Goal: Task Accomplishment & Management: Complete application form

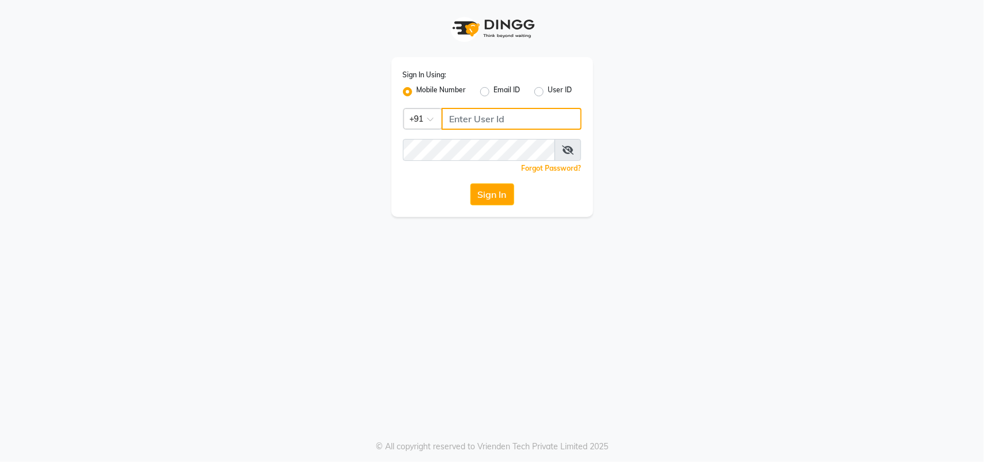
click at [455, 116] on input "Username" at bounding box center [511, 119] width 140 height 22
type input "123456000"
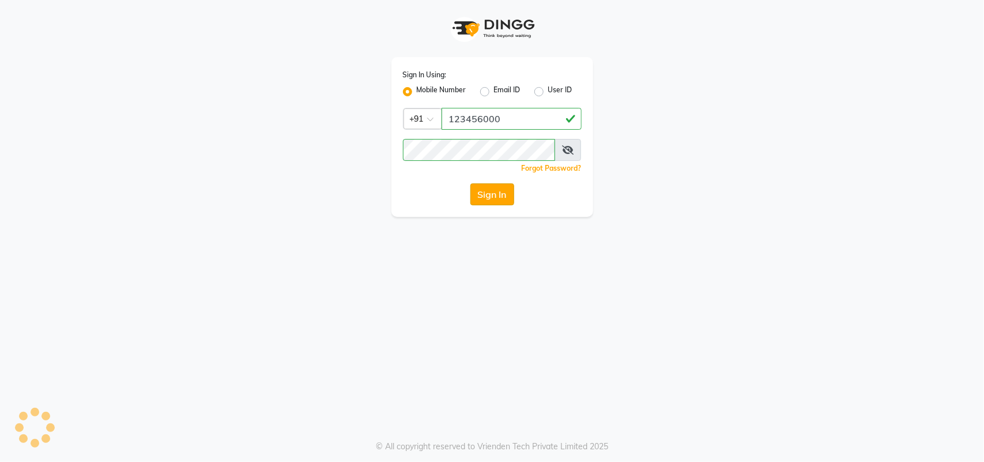
click at [491, 193] on button "Sign In" at bounding box center [492, 194] width 44 height 22
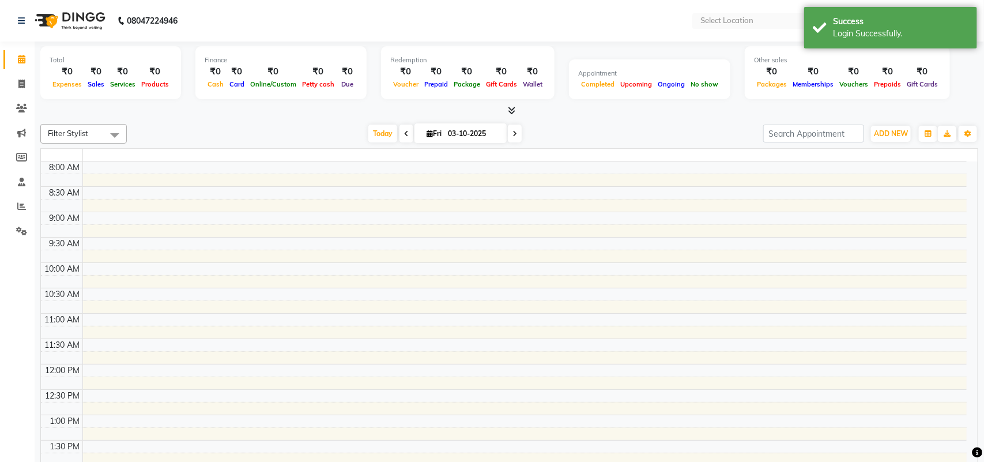
select select "en"
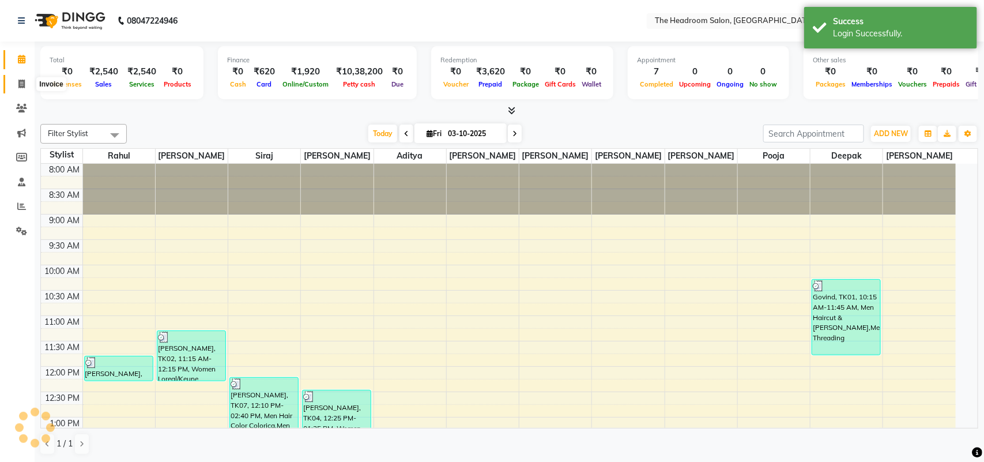
click at [21, 82] on icon at bounding box center [21, 84] width 6 height 9
select select "service"
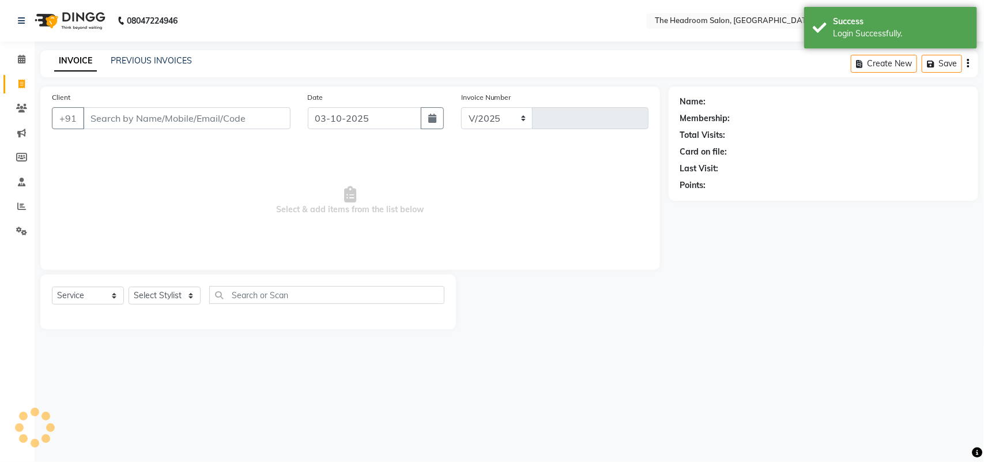
select select "6933"
type input "3913"
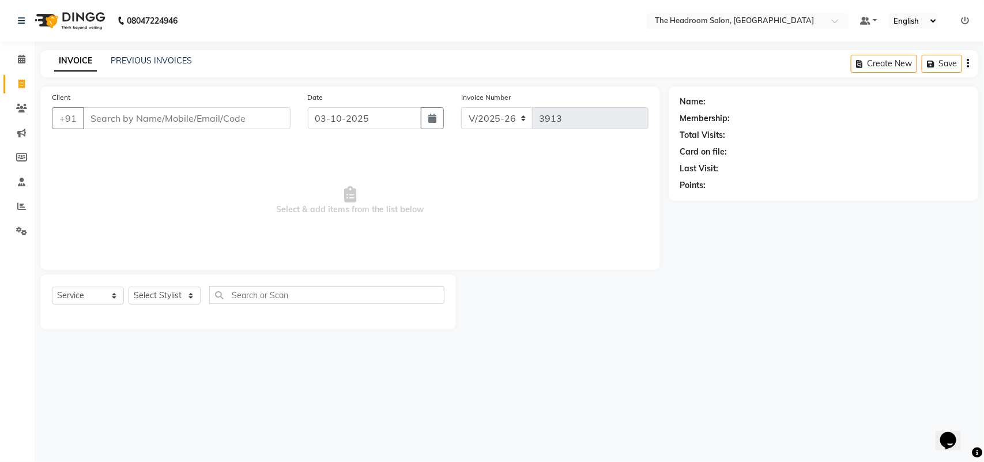
select select "58237"
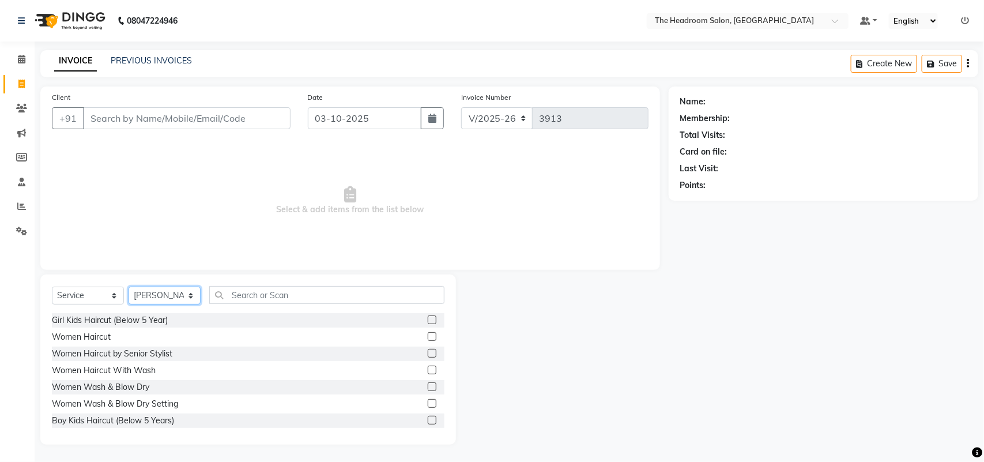
click at [182, 296] on select "Select Stylist [PERSON_NAME] Deepak [PERSON_NAME] [PERSON_NAME] Manager [PERSON…" at bounding box center [165, 295] width 72 height 18
click at [182, 294] on select "Select Stylist [PERSON_NAME] Deepak [PERSON_NAME] [PERSON_NAME] Manager [PERSON…" at bounding box center [165, 295] width 72 height 18
click at [184, 148] on span "Select & add items from the list below" at bounding box center [350, 200] width 596 height 115
click at [180, 173] on span "Select & add items from the list below" at bounding box center [350, 200] width 596 height 115
click at [175, 119] on input "Client" at bounding box center [186, 118] width 207 height 22
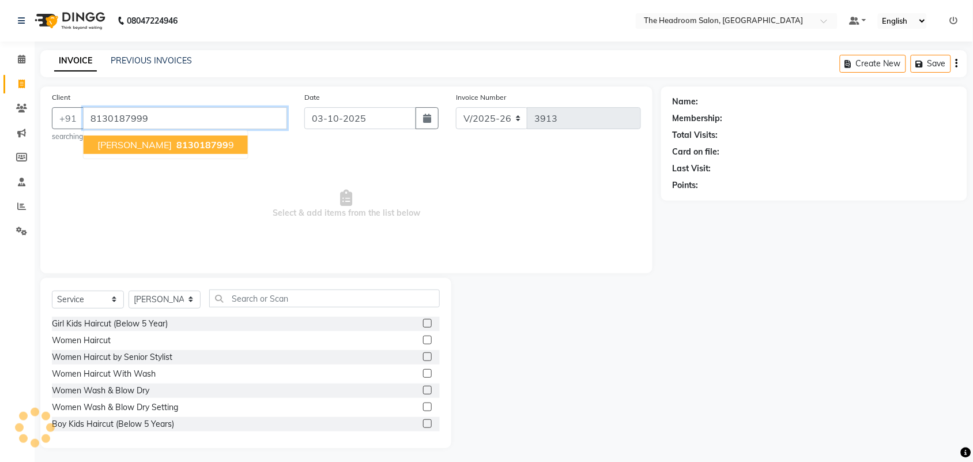
click at [176, 139] on span "813018799" at bounding box center [202, 145] width 52 height 12
type input "8130187999"
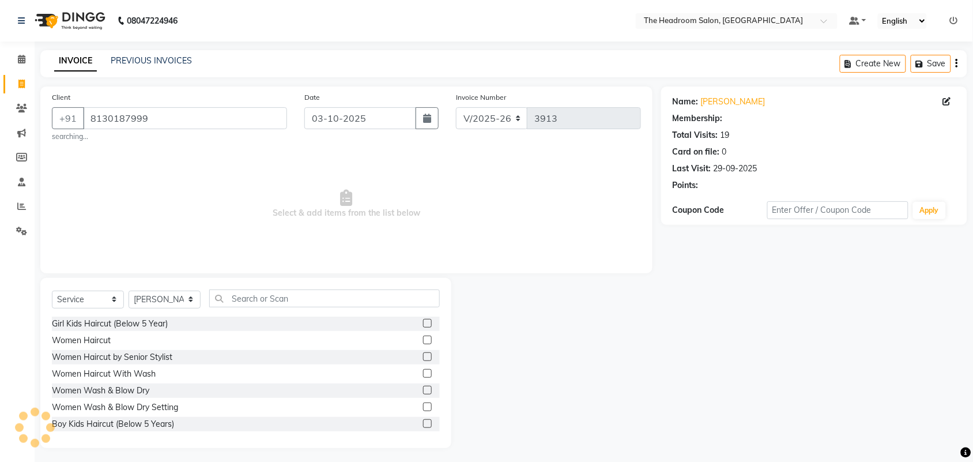
scroll to position [3, 0]
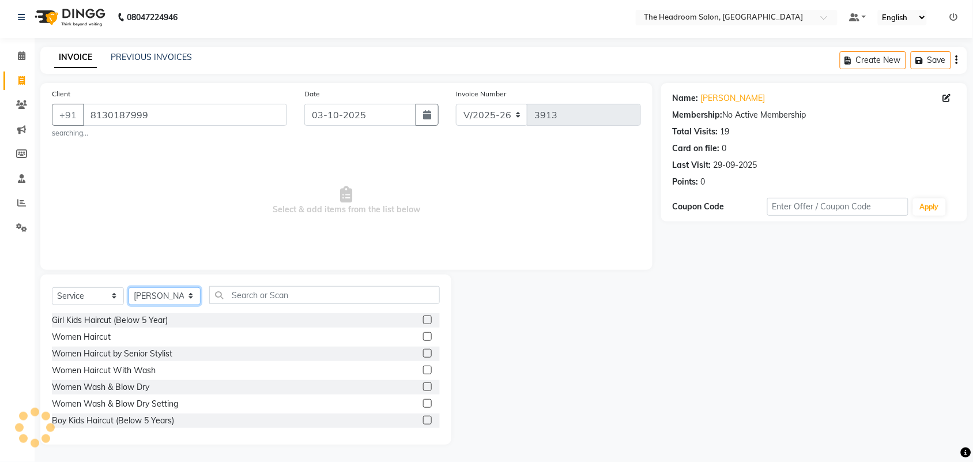
click at [163, 297] on select "Select Stylist [PERSON_NAME] Deepak [PERSON_NAME] [PERSON_NAME] Manager [PERSON…" at bounding box center [165, 296] width 72 height 18
select select "58235"
click at [129, 287] on select "Select Stylist [PERSON_NAME] Deepak [PERSON_NAME] [PERSON_NAME] Manager [PERSON…" at bounding box center [165, 296] width 72 height 18
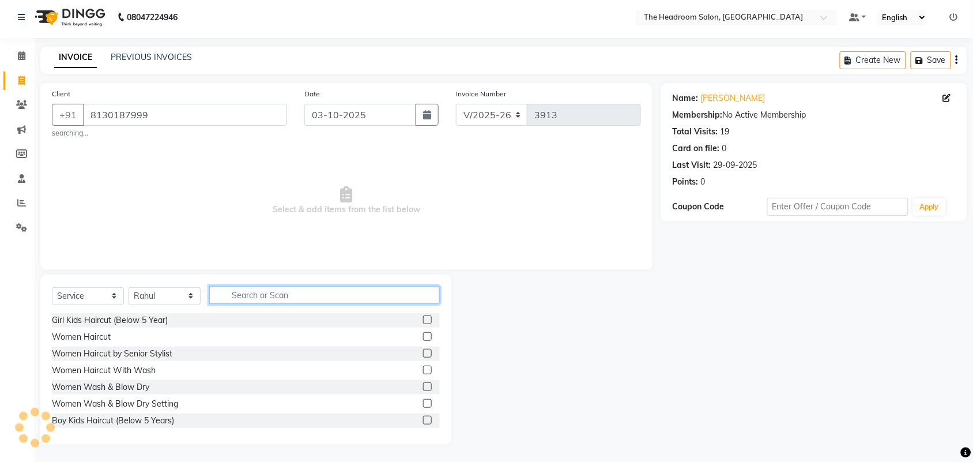
click at [265, 296] on input "text" at bounding box center [324, 295] width 231 height 18
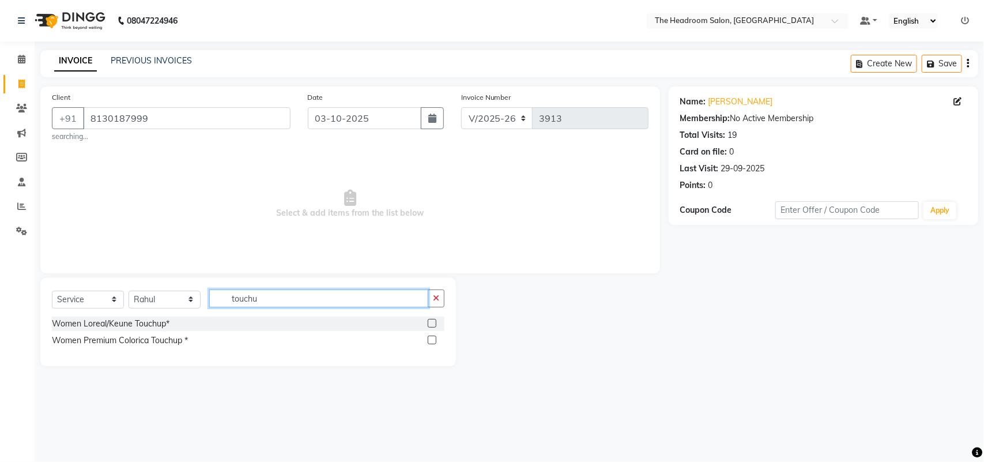
type input "touchu"
click at [434, 337] on label at bounding box center [432, 339] width 9 height 9
click at [434, 337] on input "checkbox" at bounding box center [431, 340] width 7 height 7
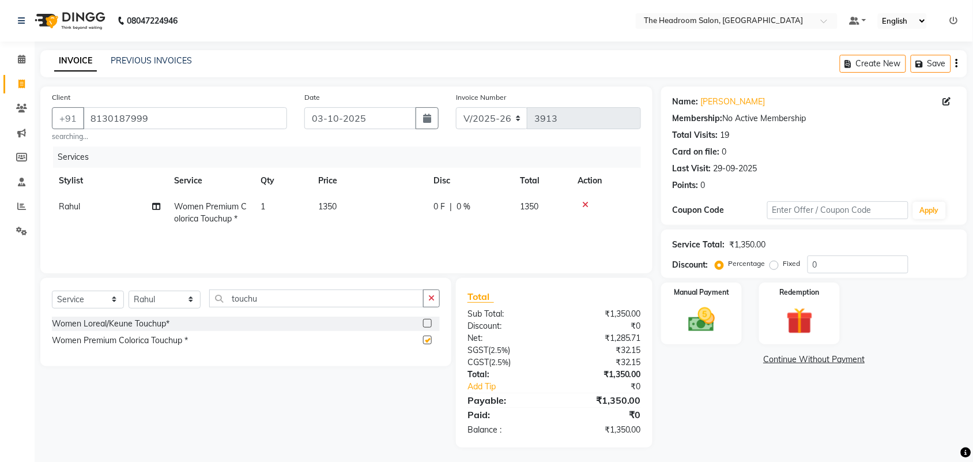
checkbox input "false"
click at [187, 303] on select "Select Stylist [PERSON_NAME] Deepak [PERSON_NAME] [PERSON_NAME] Manager [PERSON…" at bounding box center [165, 299] width 72 height 18
select select "79453"
click at [129, 290] on select "Select Stylist [PERSON_NAME] Deepak [PERSON_NAME] [PERSON_NAME] Manager [PERSON…" at bounding box center [165, 299] width 72 height 18
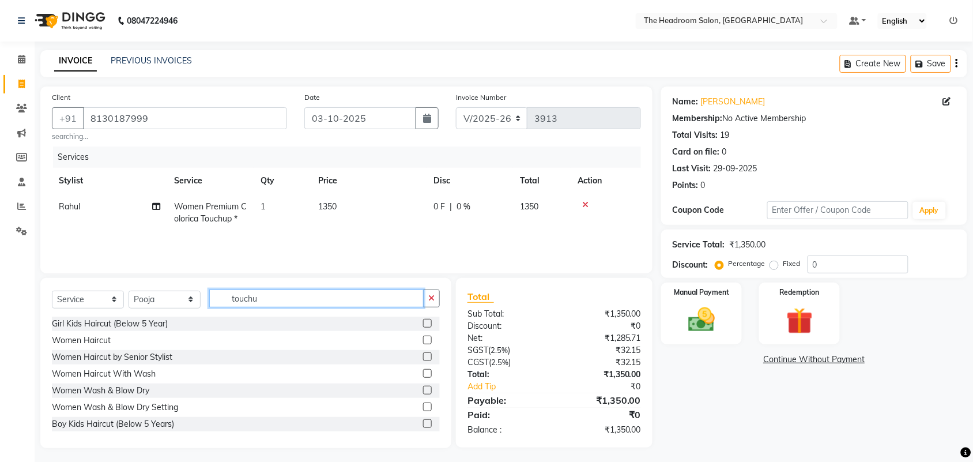
click at [320, 303] on input "touchu" at bounding box center [316, 298] width 214 height 18
type input "t"
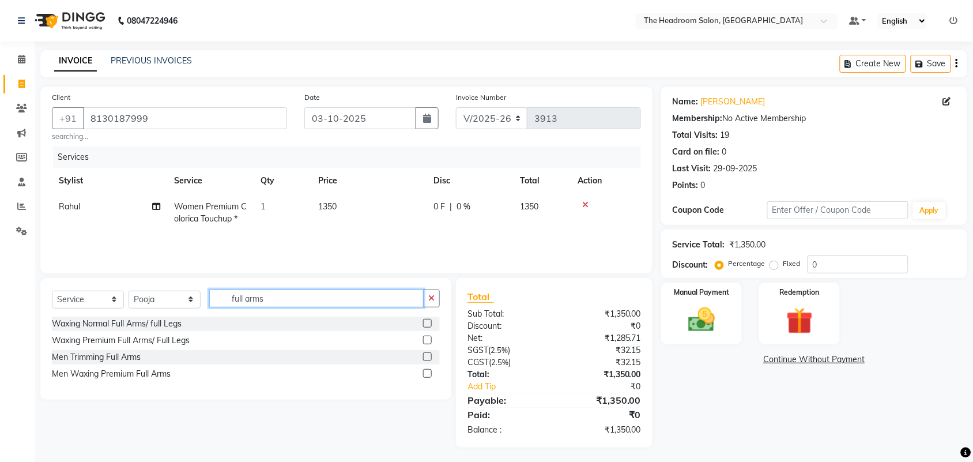
type input "full arms"
click at [428, 341] on label at bounding box center [427, 339] width 9 height 9
click at [428, 341] on input "checkbox" at bounding box center [426, 340] width 7 height 7
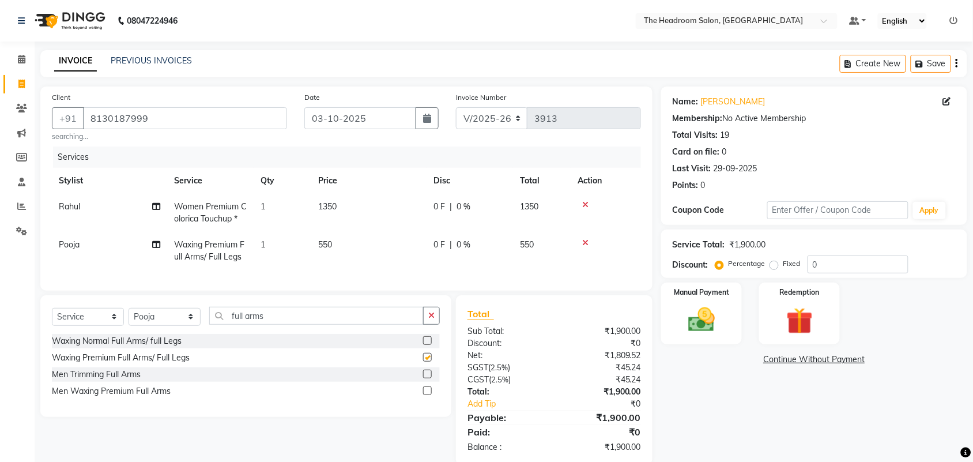
scroll to position [25, 0]
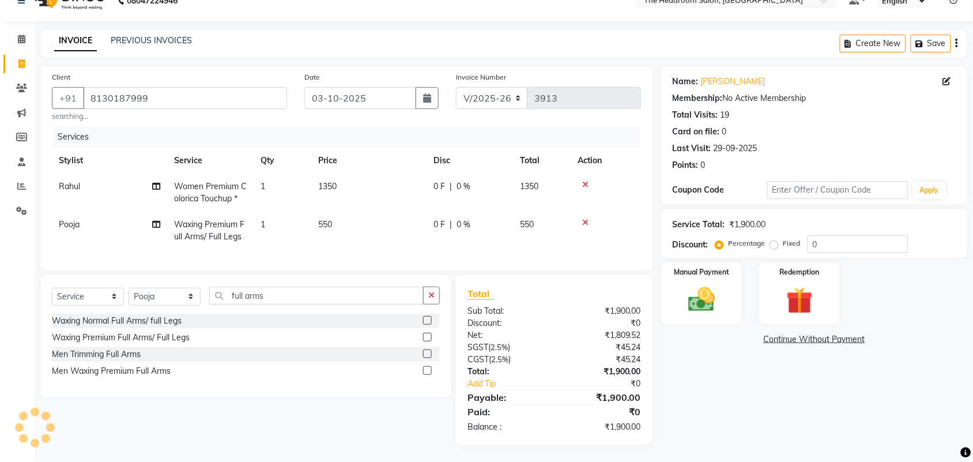
checkbox input "false"
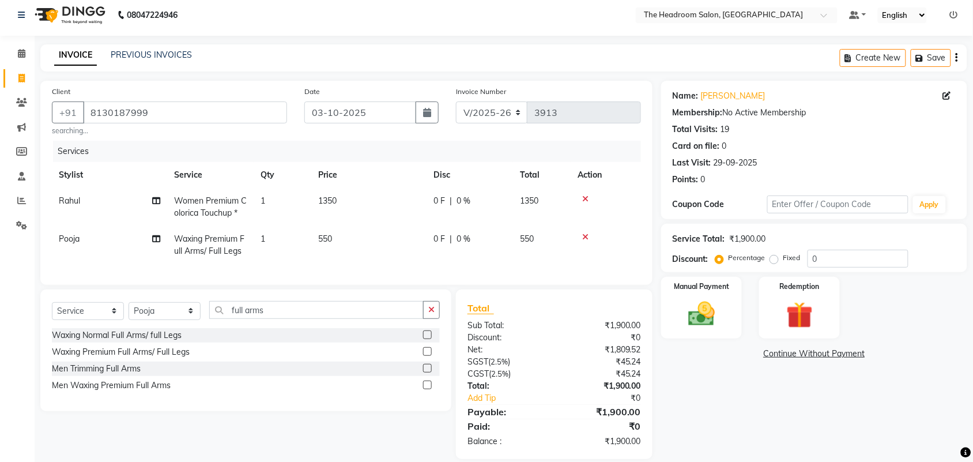
click at [735, 401] on div "Name: [PERSON_NAME] Membership: No Active Membership Total Visits: 19 Card on f…" at bounding box center [818, 270] width 315 height 378
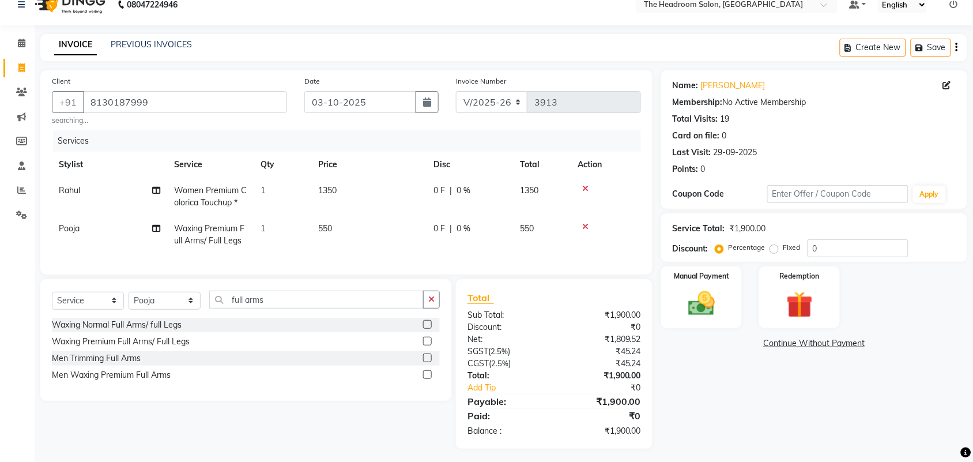
click at [288, 318] on div "Select Service Product Membership Package Voucher Prepaid Gift Card Select Styl…" at bounding box center [246, 303] width 388 height 27
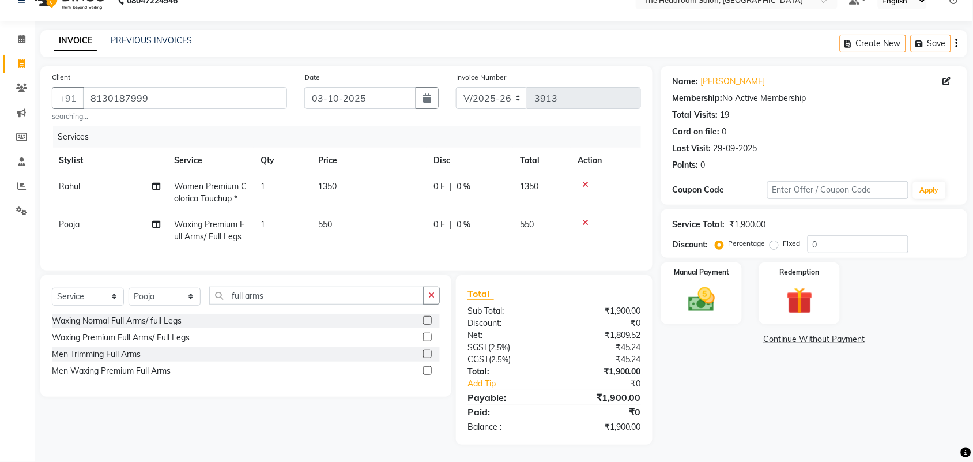
click at [289, 305] on div "Select Service Product Membership Package Voucher Prepaid Gift Card Select Styl…" at bounding box center [246, 299] width 388 height 27
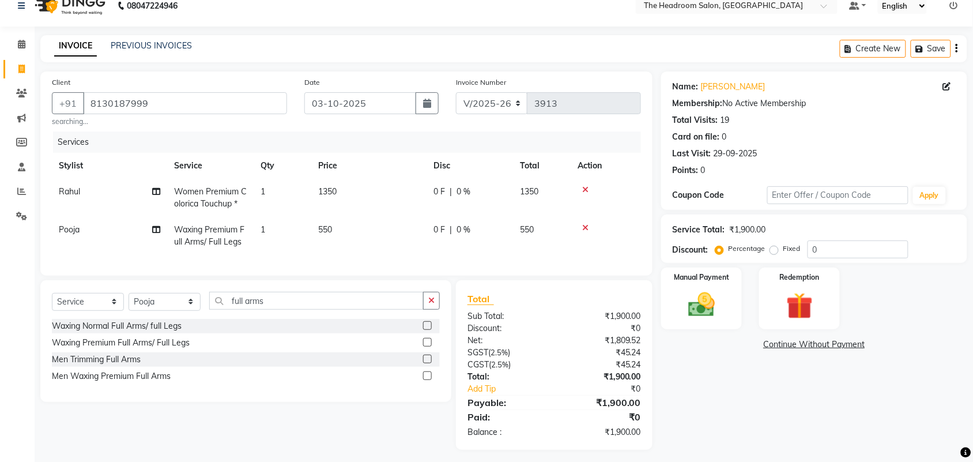
scroll to position [24, 0]
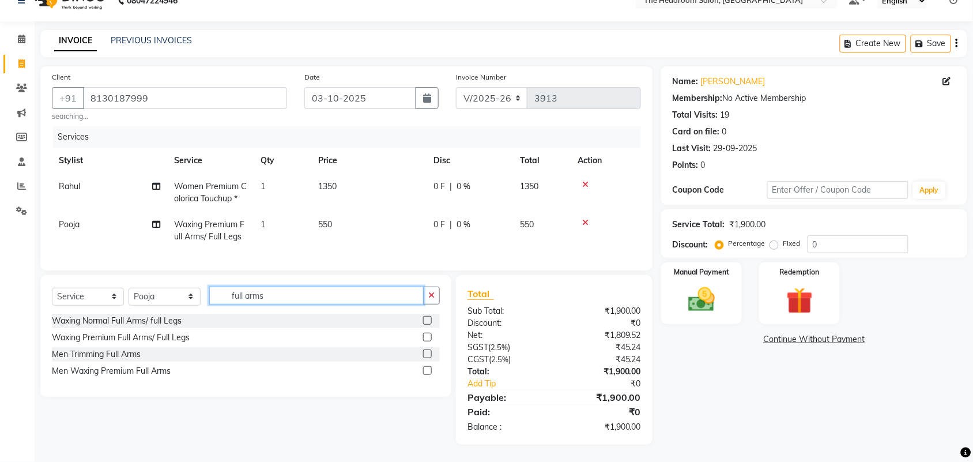
click at [289, 305] on div "Select Service Product Membership Package Voucher Prepaid Gift Card Select Styl…" at bounding box center [245, 336] width 411 height 122
type input "f"
type input "under arm"
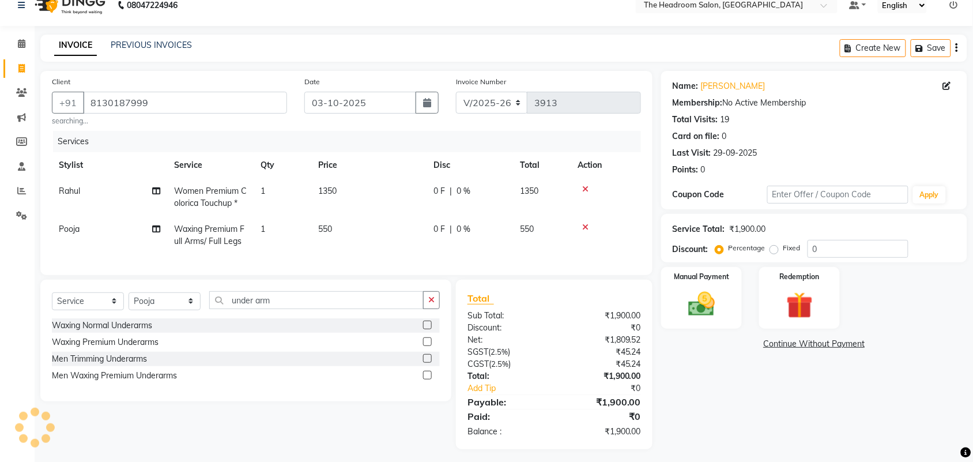
click at [428, 346] on div "Waxing Normal Underarms Waxing Premium Underarms Men Trimming Underarms Men Wax…" at bounding box center [246, 351] width 388 height 67
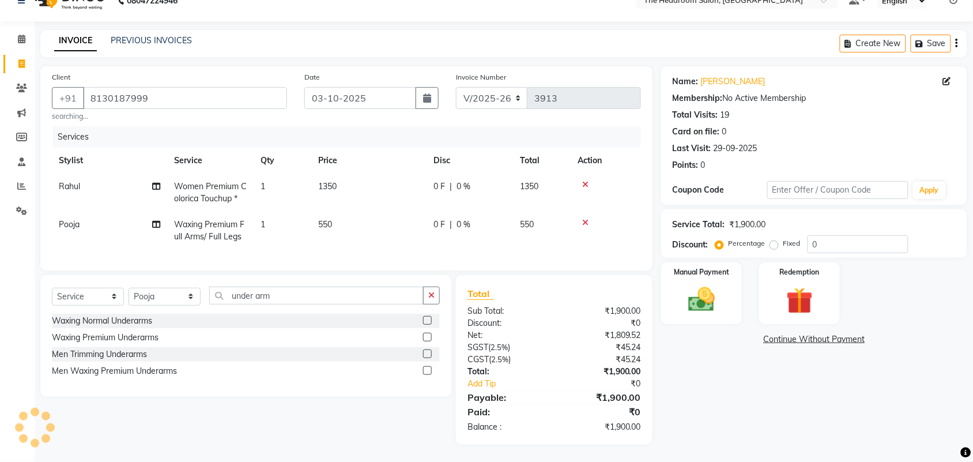
scroll to position [27, 0]
click at [425, 341] on label at bounding box center [427, 337] width 9 height 9
click at [425, 341] on input "checkbox" at bounding box center [426, 337] width 7 height 7
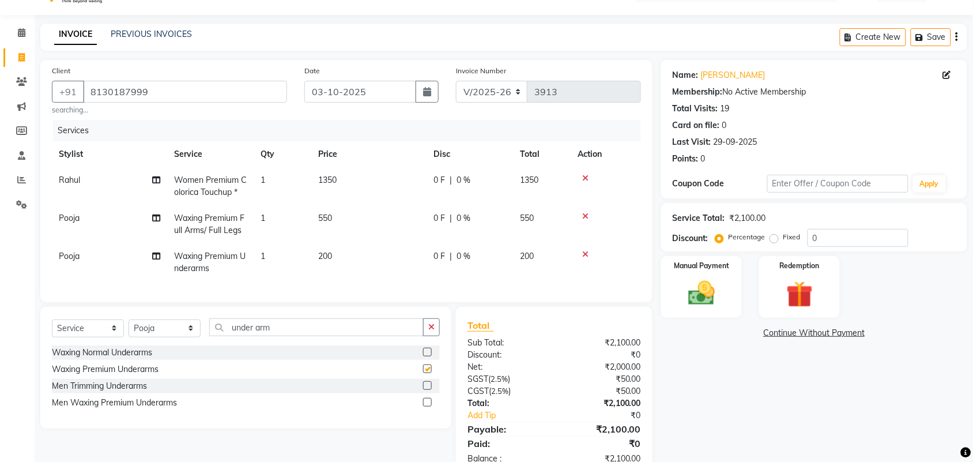
scroll to position [0, 0]
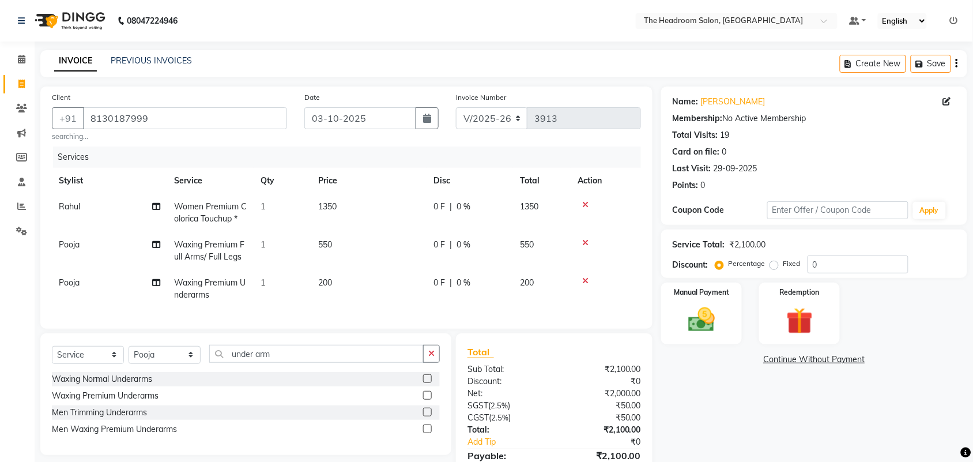
checkbox input "false"
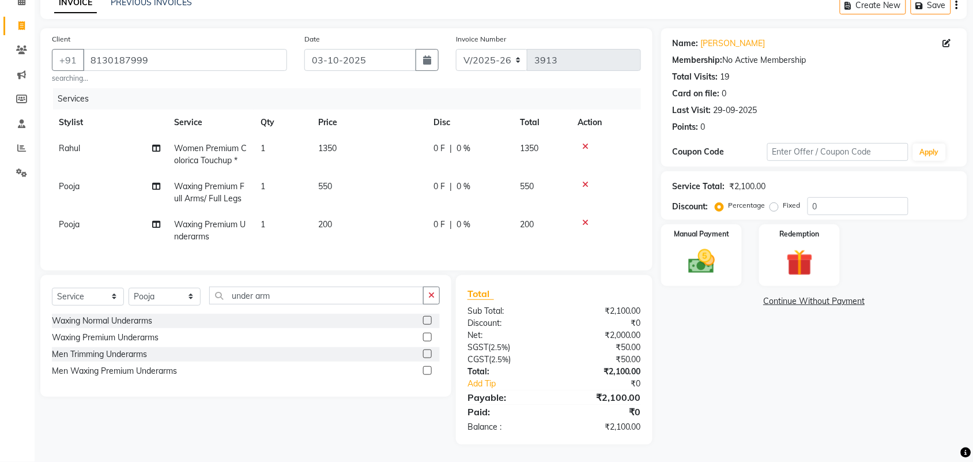
click at [844, 411] on div "Name: [PERSON_NAME] Membership: No Active Membership Total Visits: 19 Card on f…" at bounding box center [818, 236] width 315 height 416
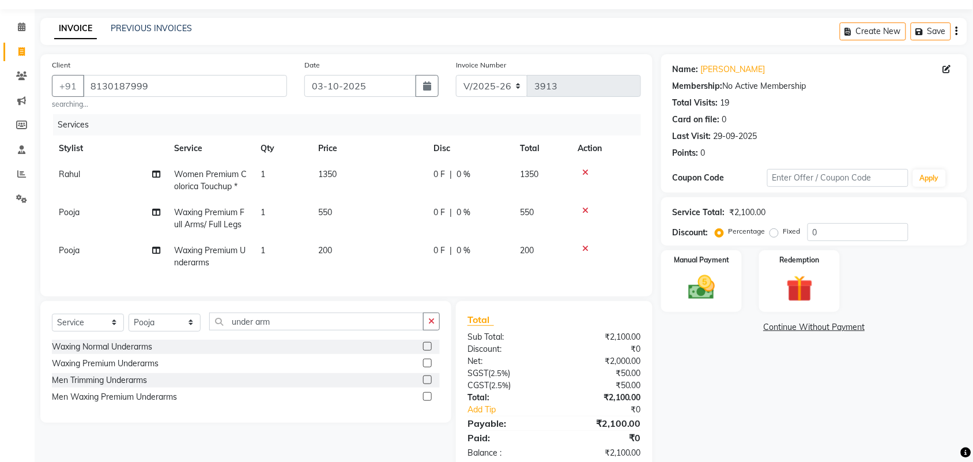
click at [939, 332] on div "Name: [PERSON_NAME] Membership: No Active Membership Total Visits: 19 Card on f…" at bounding box center [818, 262] width 315 height 416
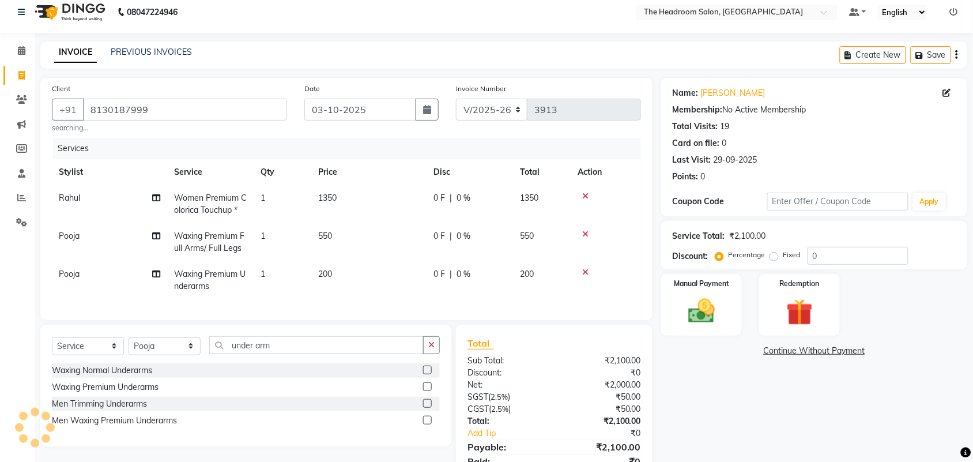
click at [943, 269] on div "Name: [PERSON_NAME] Membership: No Active Membership Total Visits: 19 Card on f…" at bounding box center [818, 286] width 315 height 416
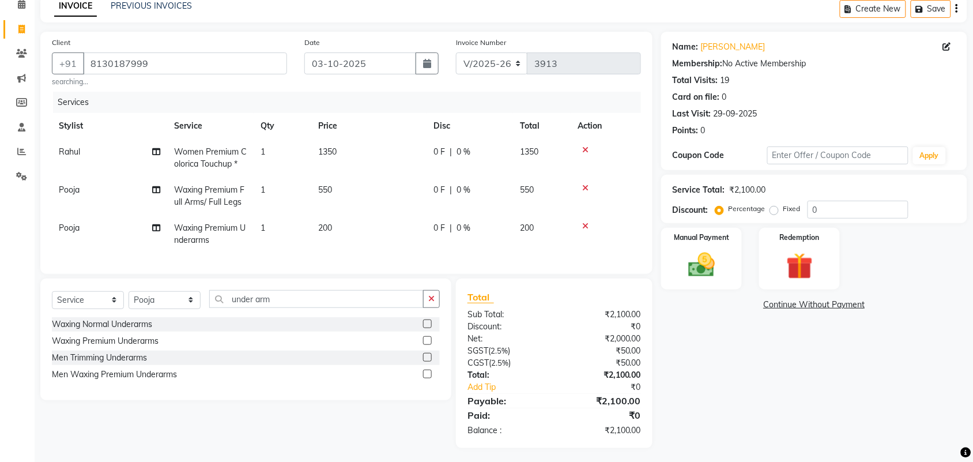
click at [828, 419] on div "Name: [PERSON_NAME] Membership: No Active Membership Total Visits: 19 Card on f…" at bounding box center [818, 240] width 315 height 416
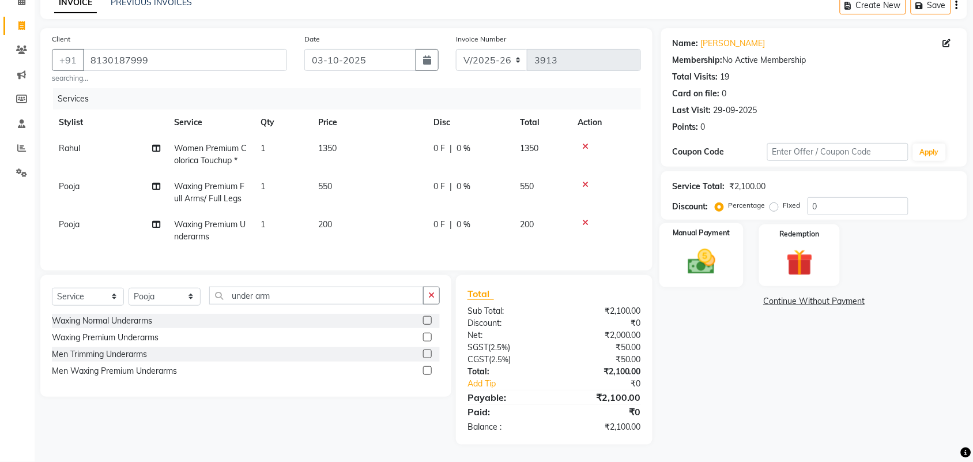
click at [686, 278] on div "Name: [PERSON_NAME] Membership: No Active Membership Total Visits: 19 Card on f…" at bounding box center [818, 236] width 315 height 416
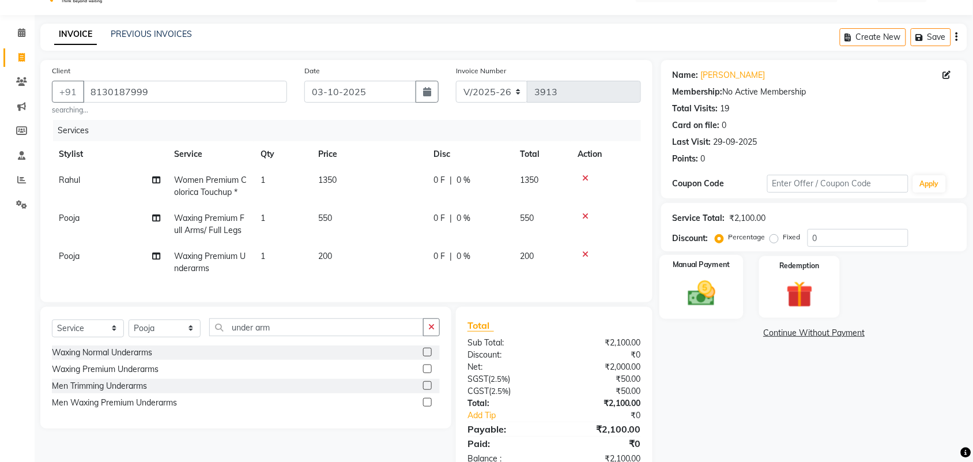
click at [701, 263] on div "Name: [PERSON_NAME] Membership: No Active Membership Total Visits: 19 Card on f…" at bounding box center [818, 268] width 315 height 416
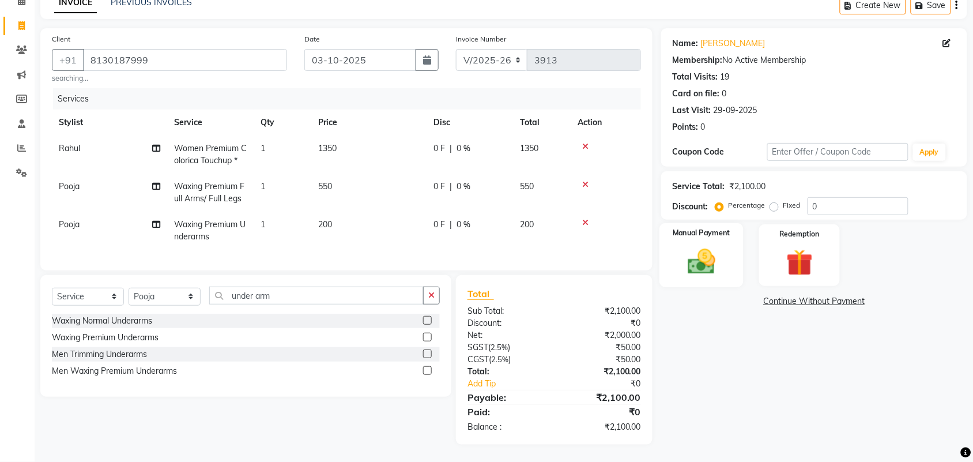
click at [701, 263] on img at bounding box center [701, 262] width 45 height 32
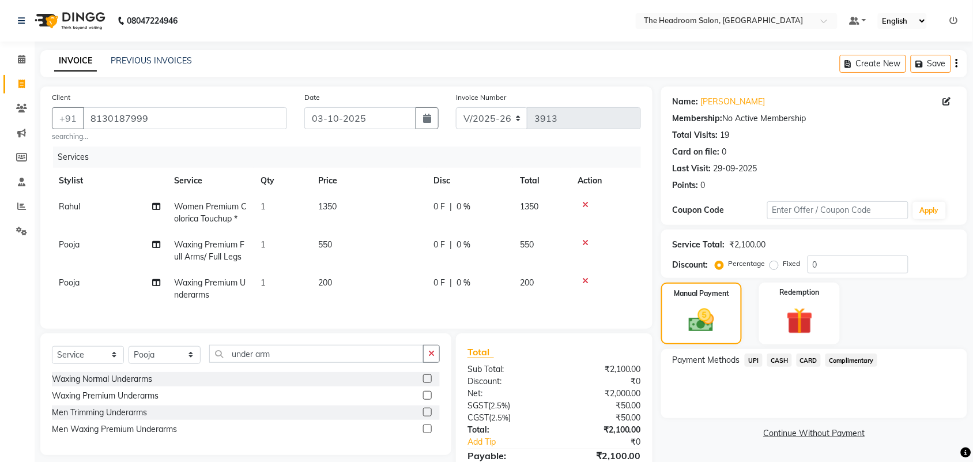
click at [746, 357] on span "UPI" at bounding box center [754, 359] width 18 height 13
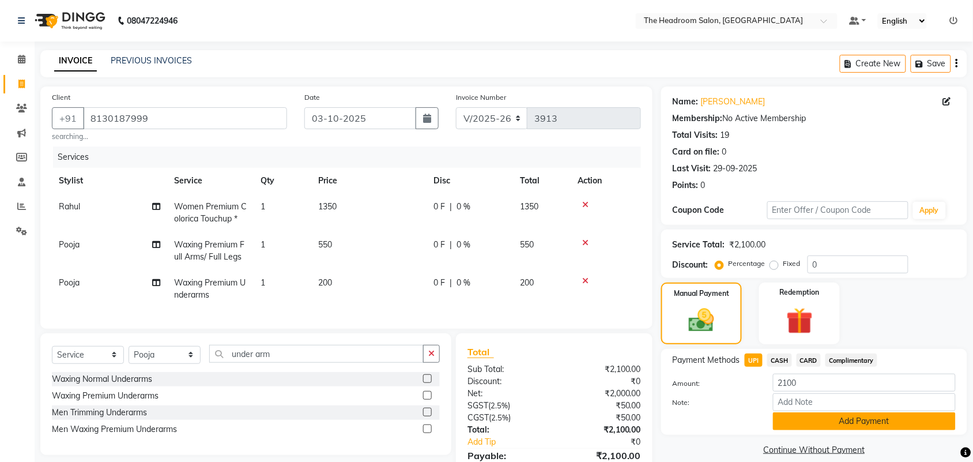
click at [882, 425] on button "Add Payment" at bounding box center [864, 421] width 183 height 18
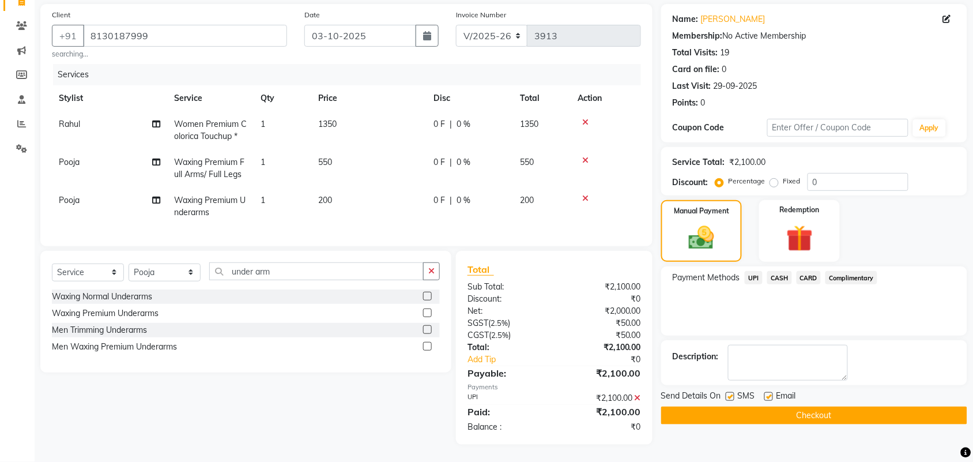
click at [867, 411] on button "Checkout" at bounding box center [814, 415] width 306 height 18
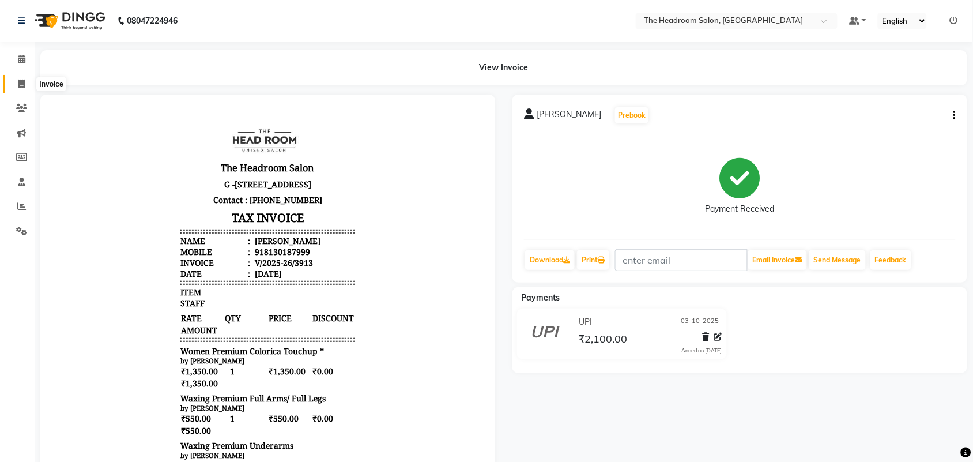
click at [18, 81] on icon at bounding box center [21, 84] width 6 height 9
select select "service"
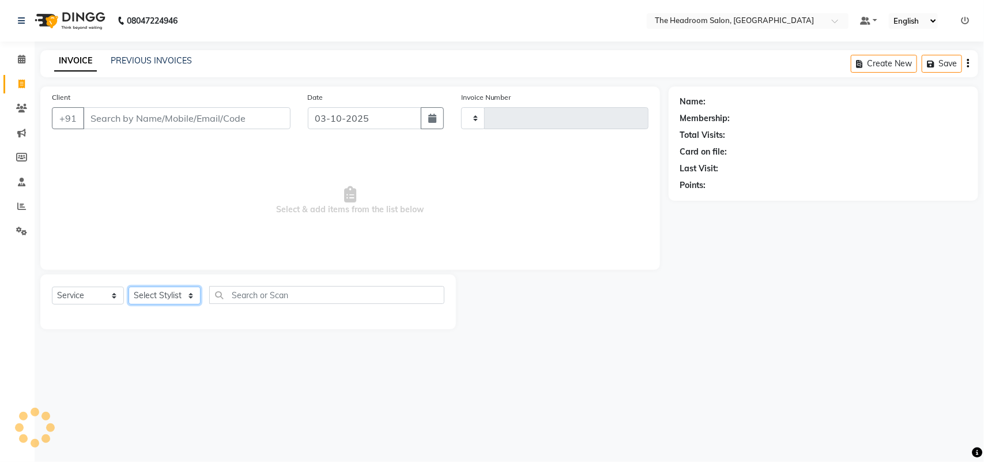
click at [171, 293] on select "Select Stylist" at bounding box center [165, 295] width 72 height 18
click at [189, 205] on span "Select & add items from the list below" at bounding box center [350, 200] width 596 height 115
type input "3914"
select select "6933"
click at [184, 301] on select "Select Stylist" at bounding box center [165, 295] width 72 height 18
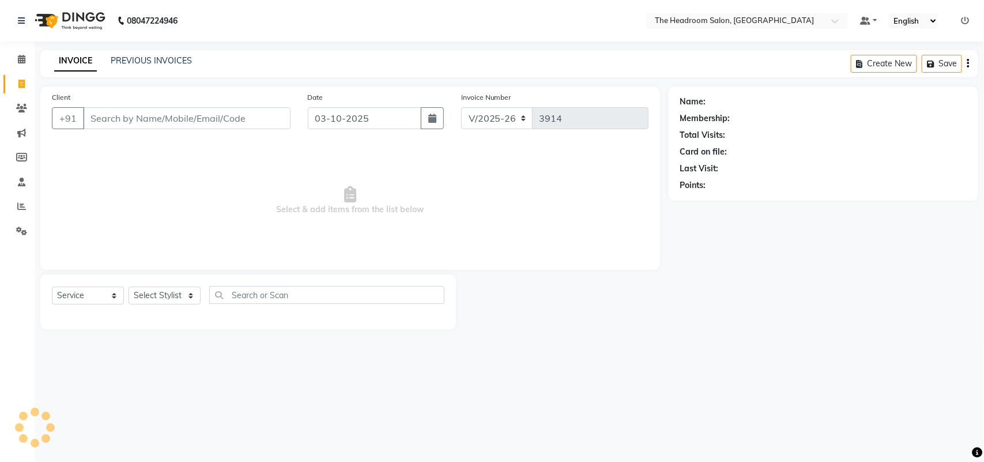
click at [197, 190] on span "Select & add items from the list below" at bounding box center [350, 200] width 596 height 115
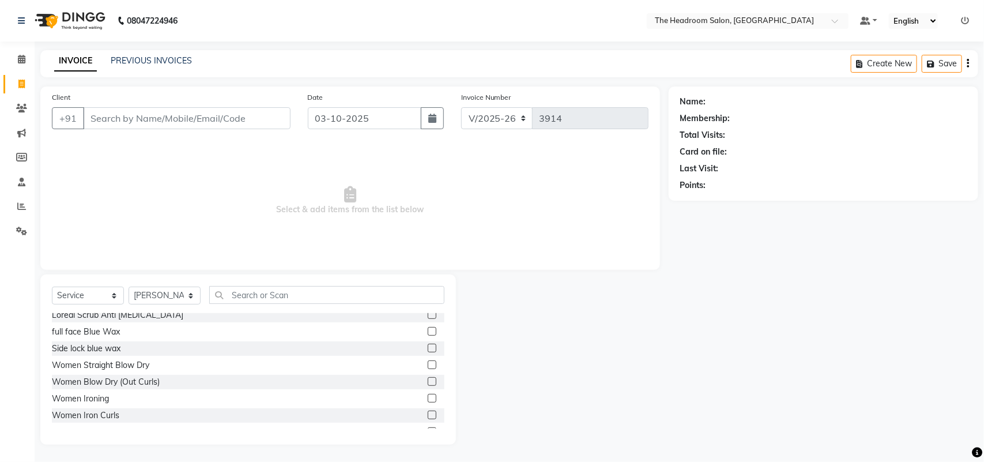
scroll to position [360, 0]
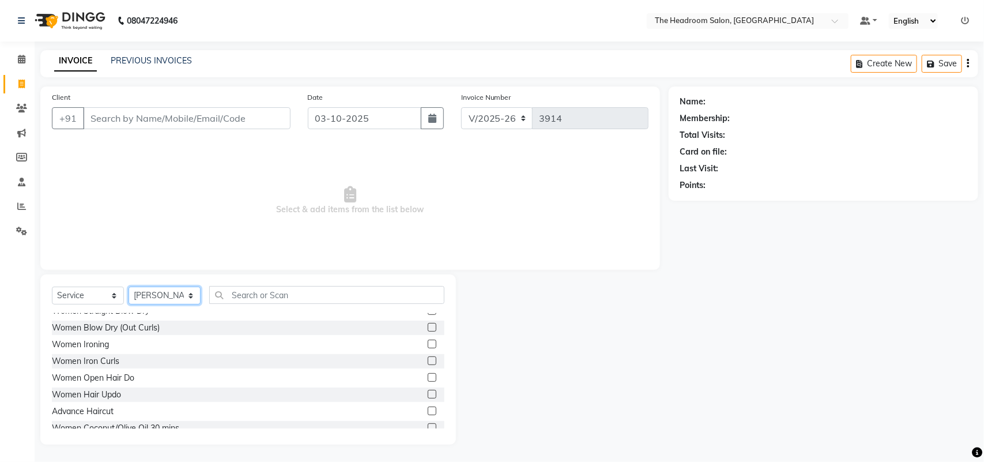
click at [176, 291] on select "Select Stylist [PERSON_NAME] Deepak [PERSON_NAME] [PERSON_NAME] Manager [PERSON…" at bounding box center [165, 295] width 72 height 18
select select "59608"
click at [129, 286] on select "Select Stylist [PERSON_NAME] Deepak [PERSON_NAME] [PERSON_NAME] Manager [PERSON…" at bounding box center [165, 295] width 72 height 18
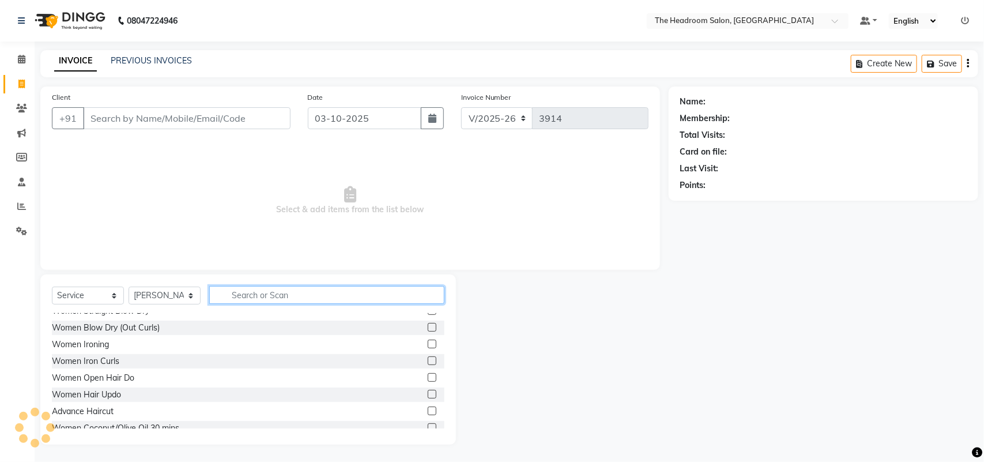
click at [303, 289] on input "text" at bounding box center [326, 295] width 235 height 18
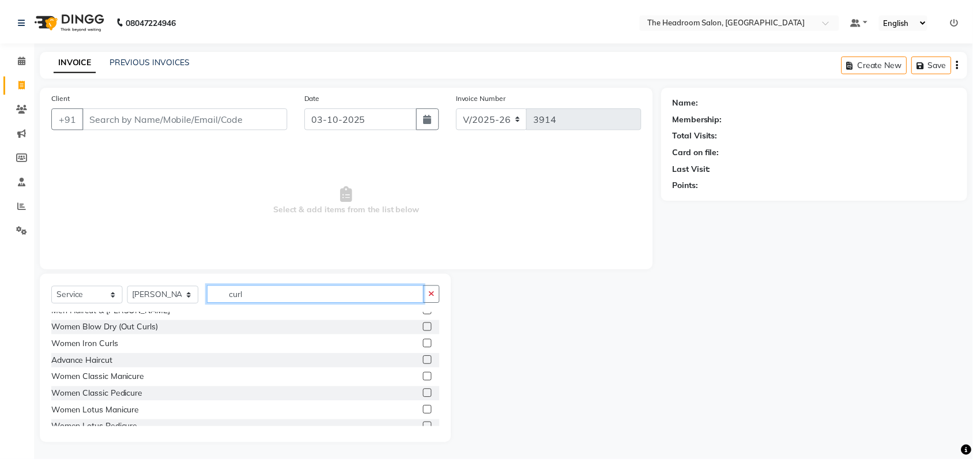
scroll to position [0, 0]
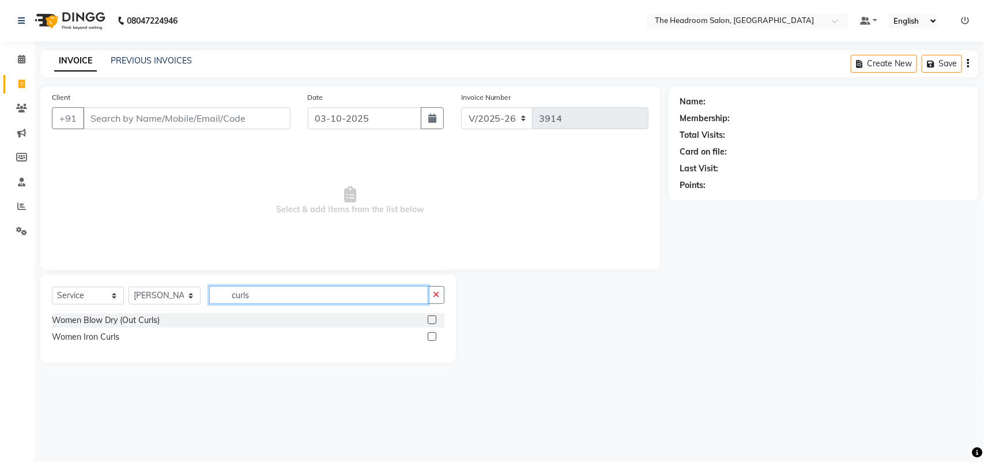
type input "curls"
click at [431, 316] on label at bounding box center [432, 319] width 9 height 9
click at [431, 316] on input "checkbox" at bounding box center [431, 319] width 7 height 7
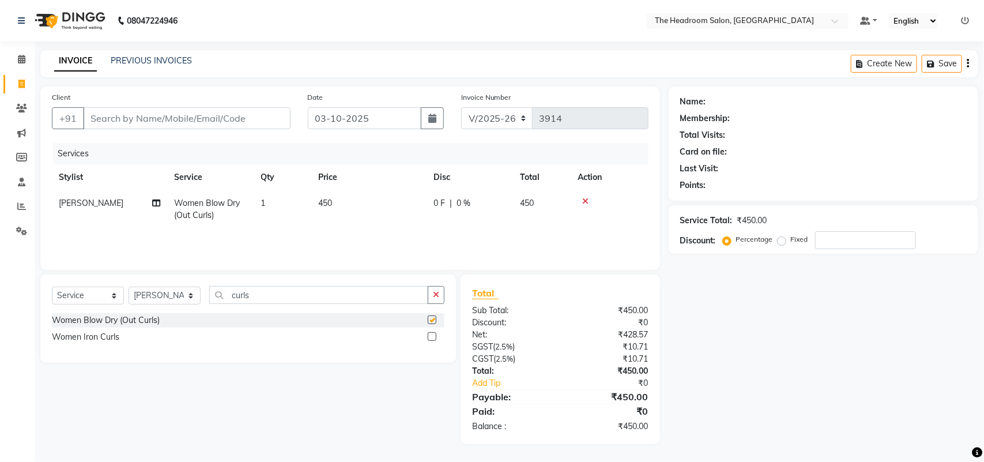
checkbox input "false"
click at [185, 299] on select "Select Stylist [PERSON_NAME] Deepak [PERSON_NAME] [PERSON_NAME] Manager [PERSON…" at bounding box center [165, 295] width 72 height 18
select select "58240"
click at [129, 286] on select "Select Stylist [PERSON_NAME] Deepak [PERSON_NAME] [PERSON_NAME] Manager [PERSON…" at bounding box center [165, 295] width 72 height 18
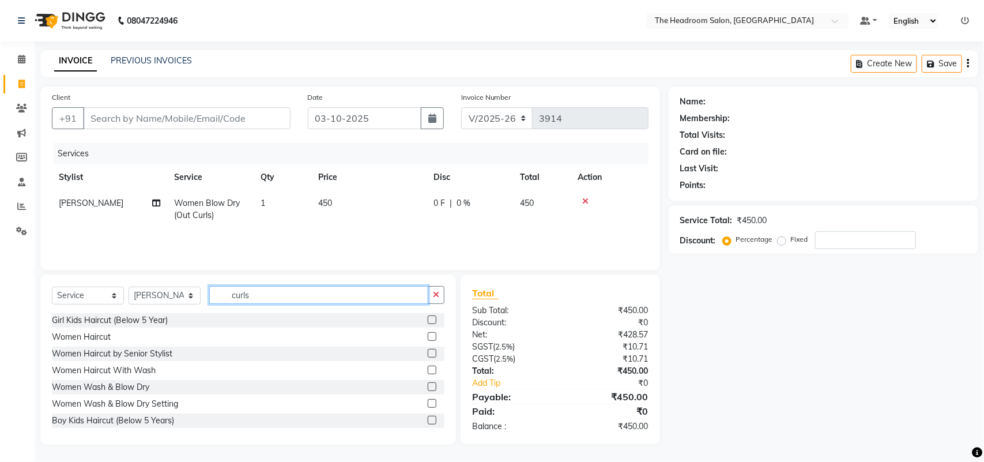
click at [294, 292] on input "curls" at bounding box center [318, 295] width 219 height 18
type input "c"
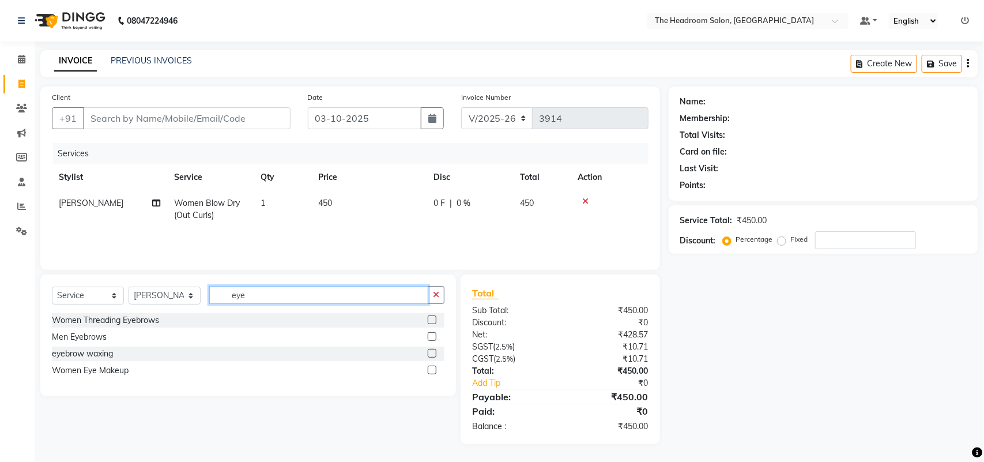
type input "eye"
click at [434, 317] on label at bounding box center [432, 319] width 9 height 9
click at [434, 317] on input "checkbox" at bounding box center [431, 319] width 7 height 7
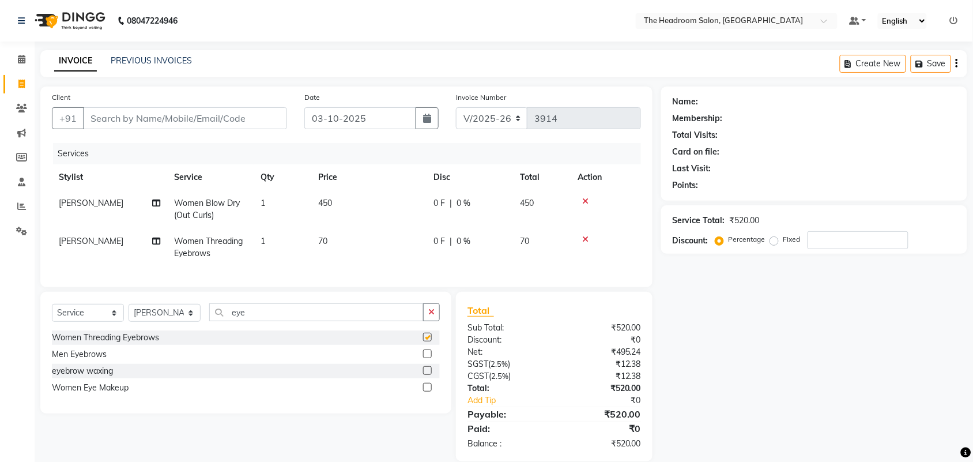
checkbox input "false"
click at [767, 354] on div "Name: Membership: Total Visits: Card on file: Last Visit: Points: Service Total…" at bounding box center [818, 273] width 315 height 375
click at [188, 322] on select "Select Stylist [PERSON_NAME] Deepak [PERSON_NAME] [PERSON_NAME] Manager [PERSON…" at bounding box center [165, 313] width 72 height 18
select select "87934"
click at [129, 314] on select "Select Stylist [PERSON_NAME] Deepak [PERSON_NAME] [PERSON_NAME] Manager [PERSON…" at bounding box center [165, 313] width 72 height 18
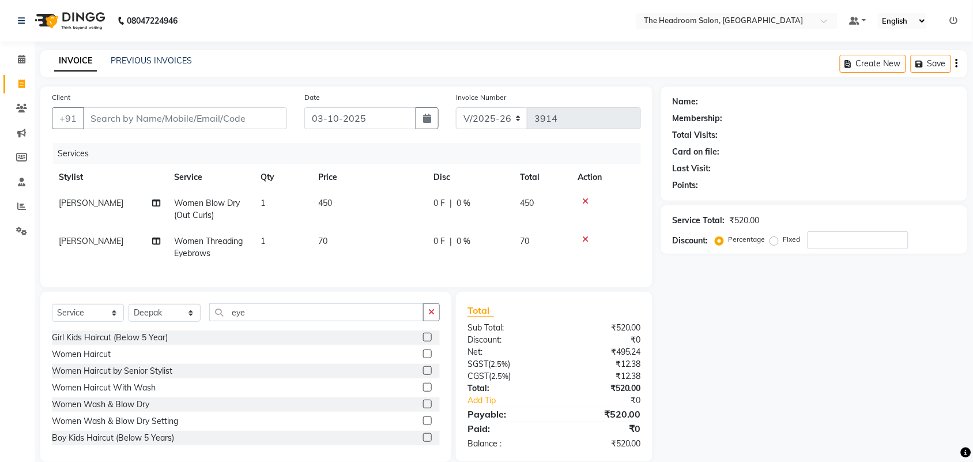
click at [311, 310] on div "Select Service Product Membership Package Voucher Prepaid Gift Card Select Styl…" at bounding box center [245, 377] width 411 height 170
click at [310, 321] on input "eye" at bounding box center [316, 312] width 214 height 18
type input "e"
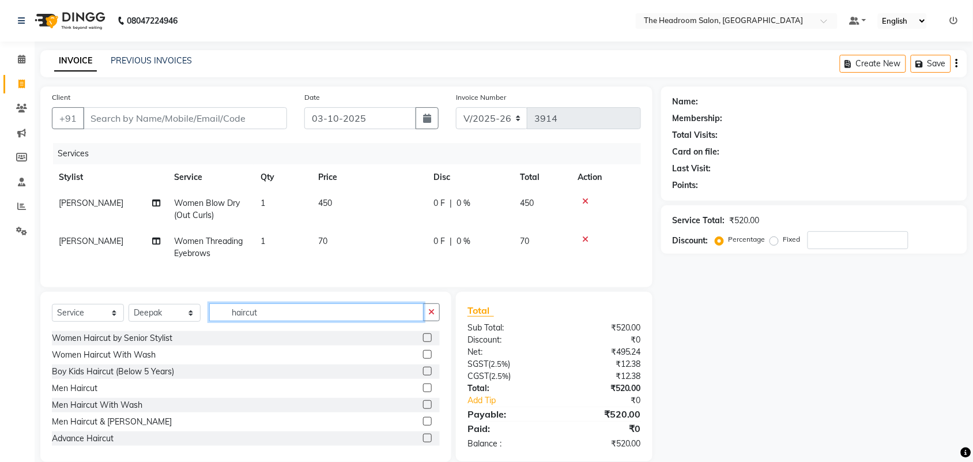
scroll to position [35, 0]
type input "haircut"
click at [423, 423] on label at bounding box center [427, 418] width 9 height 9
click at [423, 423] on input "checkbox" at bounding box center [426, 419] width 7 height 7
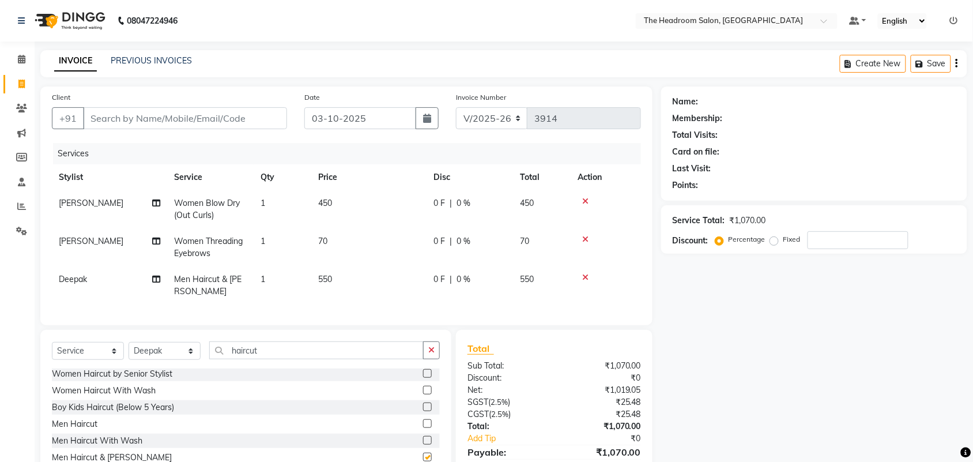
checkbox input "false"
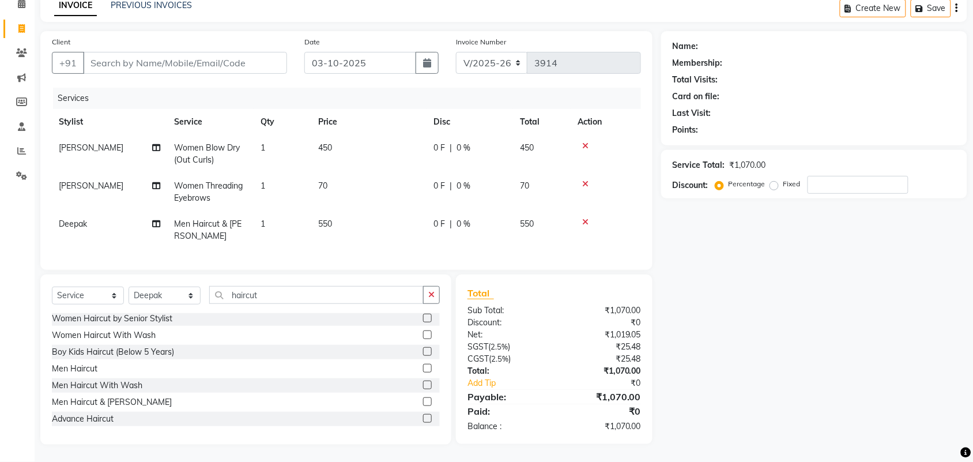
click at [839, 363] on div "Name: Membership: Total Visits: Card on file: Last Visit: Points: Service Total…" at bounding box center [818, 237] width 315 height 413
click at [103, 39] on div "Client +91" at bounding box center [169, 59] width 252 height 47
click at [105, 52] on input "Client" at bounding box center [185, 63] width 204 height 22
type input "9"
type input "0"
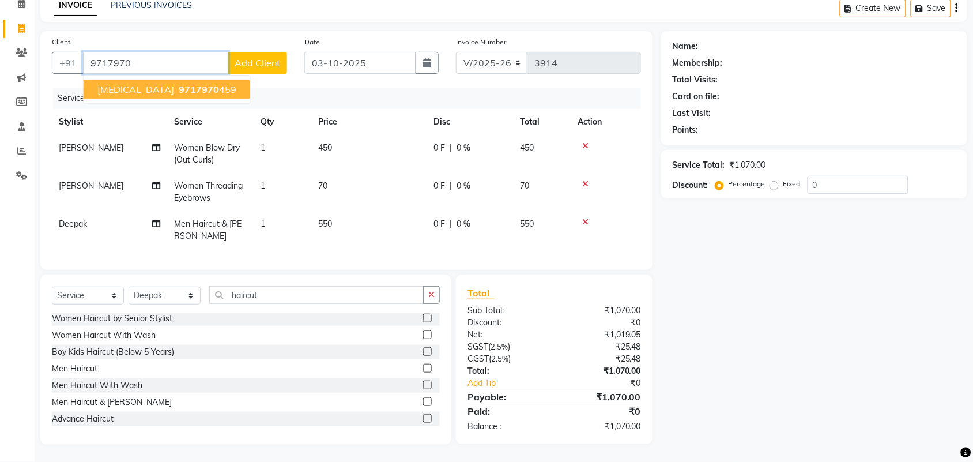
click at [179, 84] on span "9717970" at bounding box center [199, 90] width 40 height 12
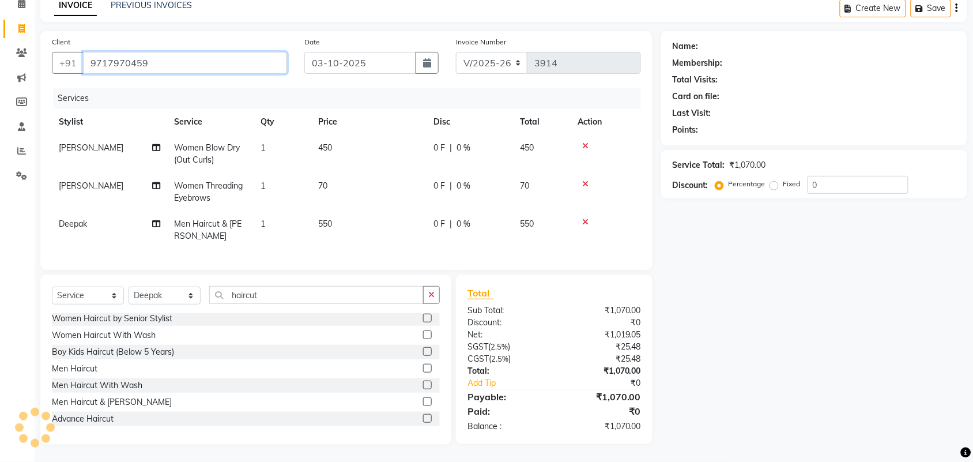
type input "9717970459"
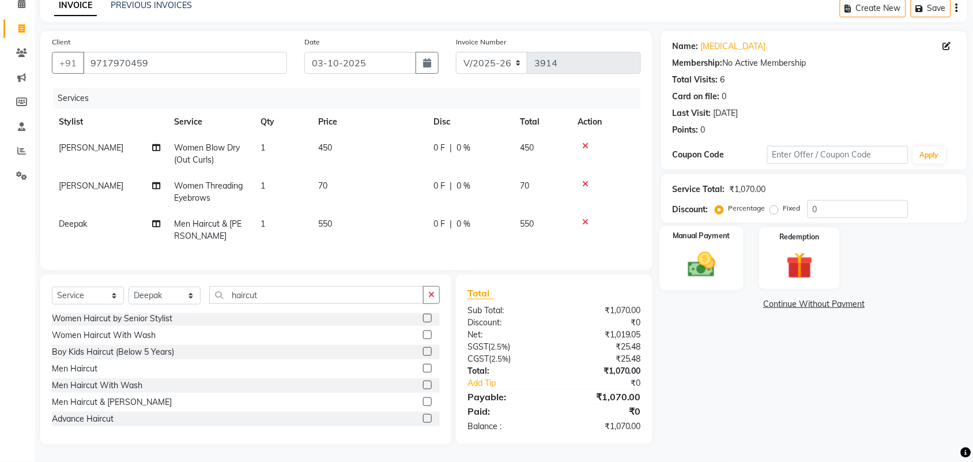
click at [705, 248] on img at bounding box center [701, 264] width 45 height 32
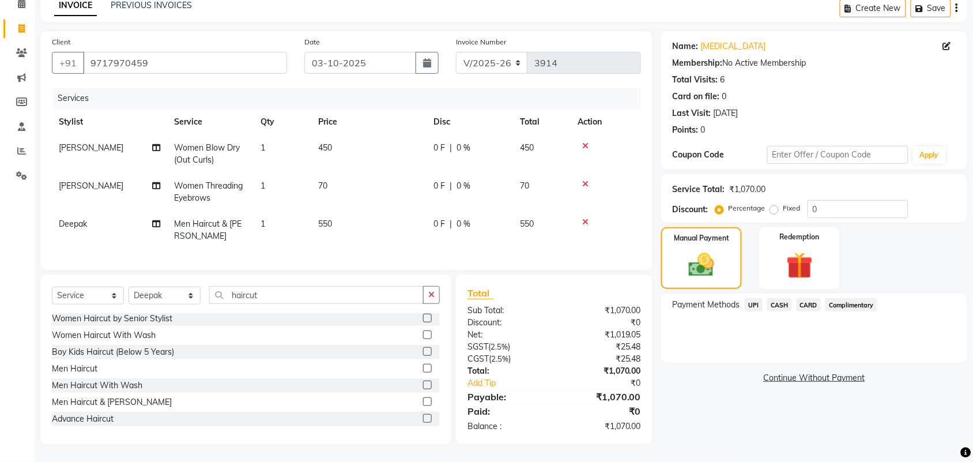
click at [811, 298] on span "CARD" at bounding box center [808, 304] width 25 height 13
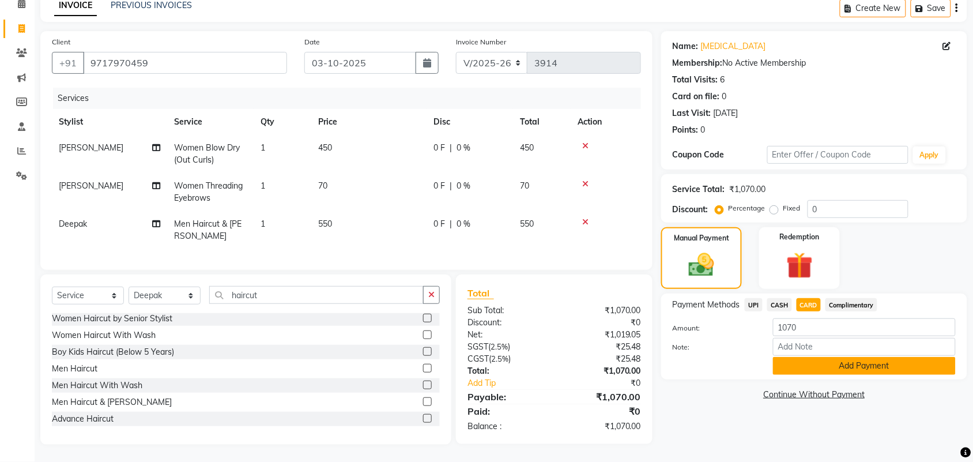
click at [877, 357] on button "Add Payment" at bounding box center [864, 366] width 183 height 18
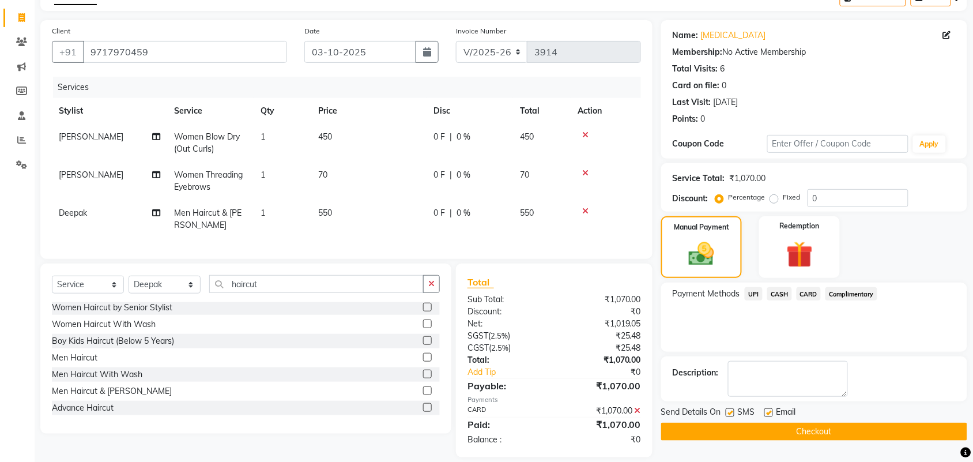
scroll to position [89, 0]
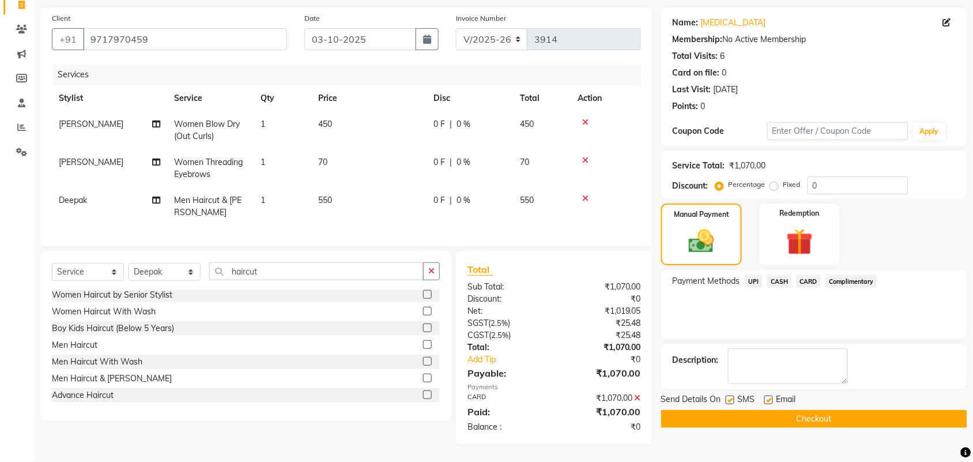
click at [798, 410] on button "Checkout" at bounding box center [814, 419] width 306 height 18
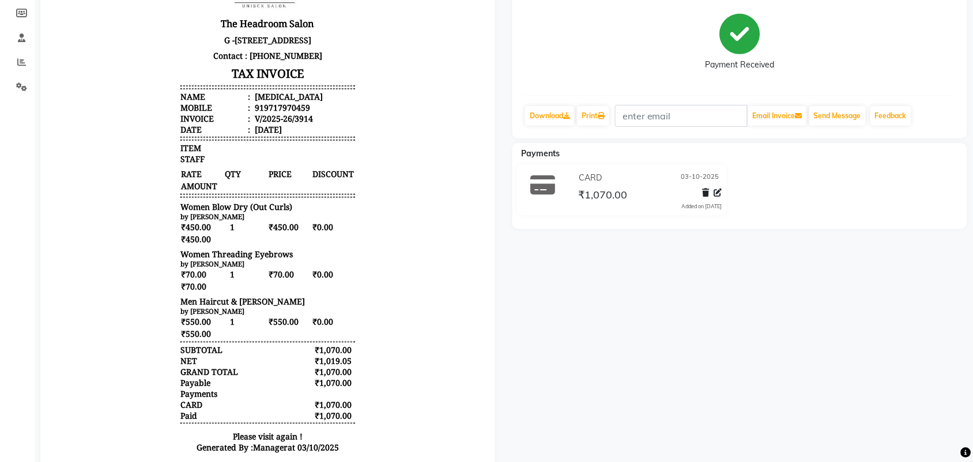
scroll to position [9, 0]
click at [153, 21] on body "The Headroom Salon [STREET_ADDRESS] Contact : [PHONE_NUMBER] TAX INVOICE Name :…" at bounding box center [267, 215] width 422 height 497
